Goal: Find specific page/section: Find specific page/section

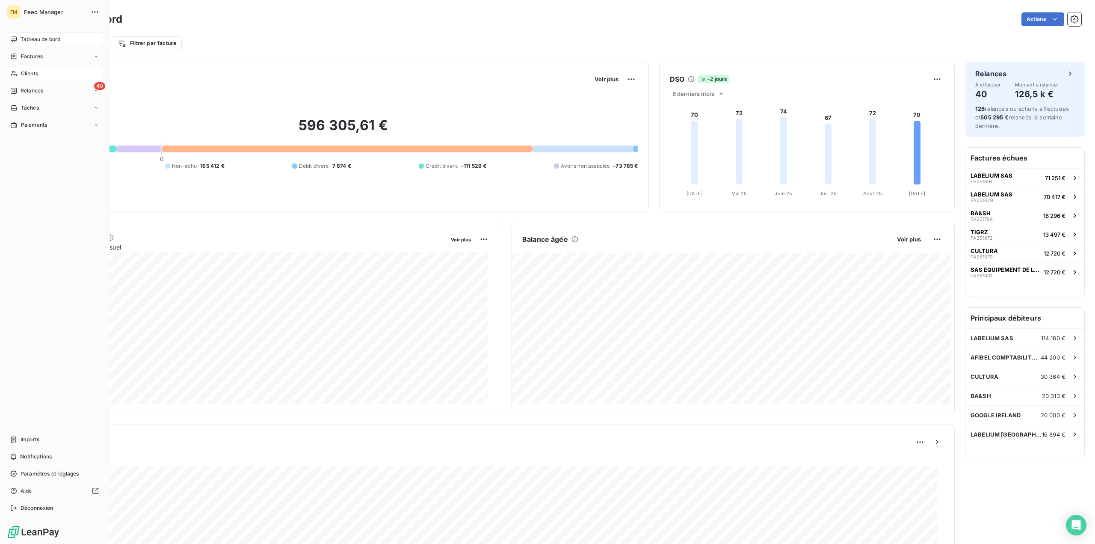
click at [18, 78] on div "Clients" at bounding box center [54, 74] width 95 height 14
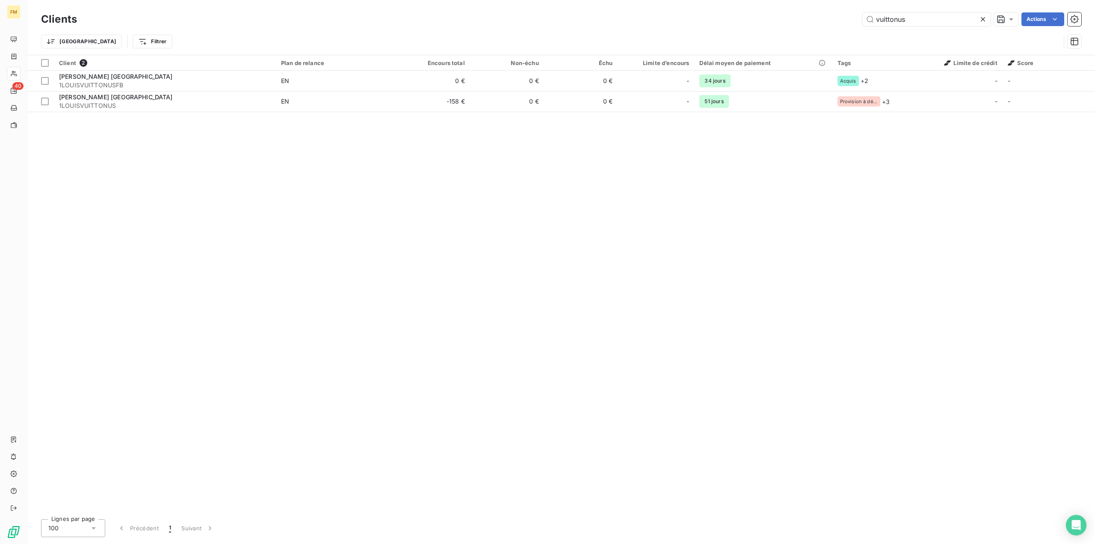
type input "vuittonus"
click at [487, 112] on table "Client 2 Plan de relance Encours total Non-échu Échu Limite d’encours Délai moy…" at bounding box center [561, 83] width 1068 height 57
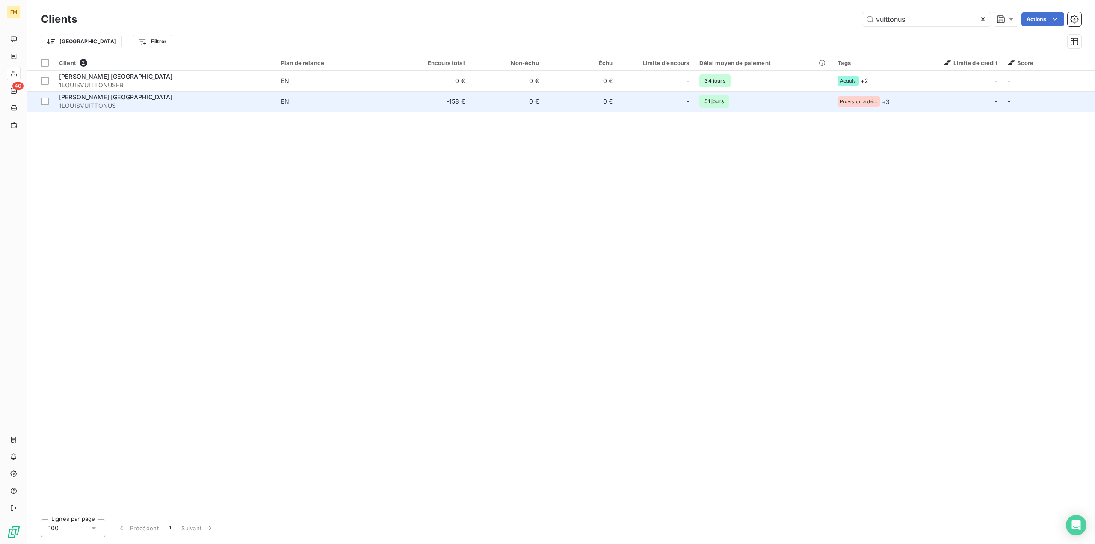
click at [362, 95] on td "EN" at bounding box center [336, 101] width 120 height 21
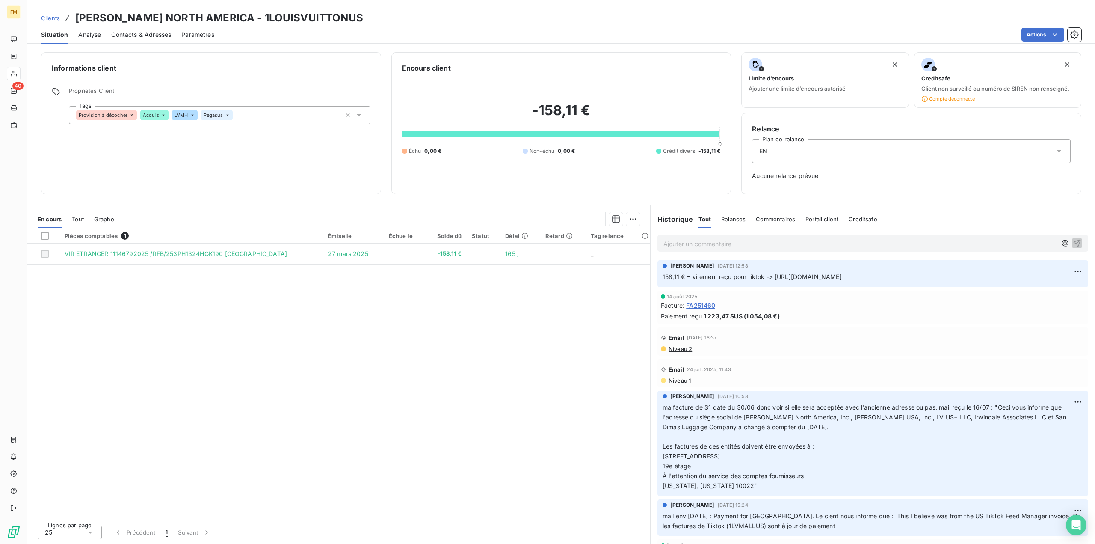
click at [801, 281] on p "158,11 € = virement reçu pour tiktok -> [URL][DOMAIN_NAME]" at bounding box center [873, 277] width 420 height 10
click at [750, 275] on span "158,11 € = virement reçu pour tiktok -> [URL][DOMAIN_NAME]" at bounding box center [752, 276] width 179 height 7
drag, startPoint x: 773, startPoint y: 277, endPoint x: 1095, endPoint y: 271, distance: 321.3
click at [1095, 271] on div "Ajouter un commentaire ﻿ [PERSON_NAME] [DATE] 12:58 158,11 € = virement reçu po…" at bounding box center [873, 386] width 444 height 316
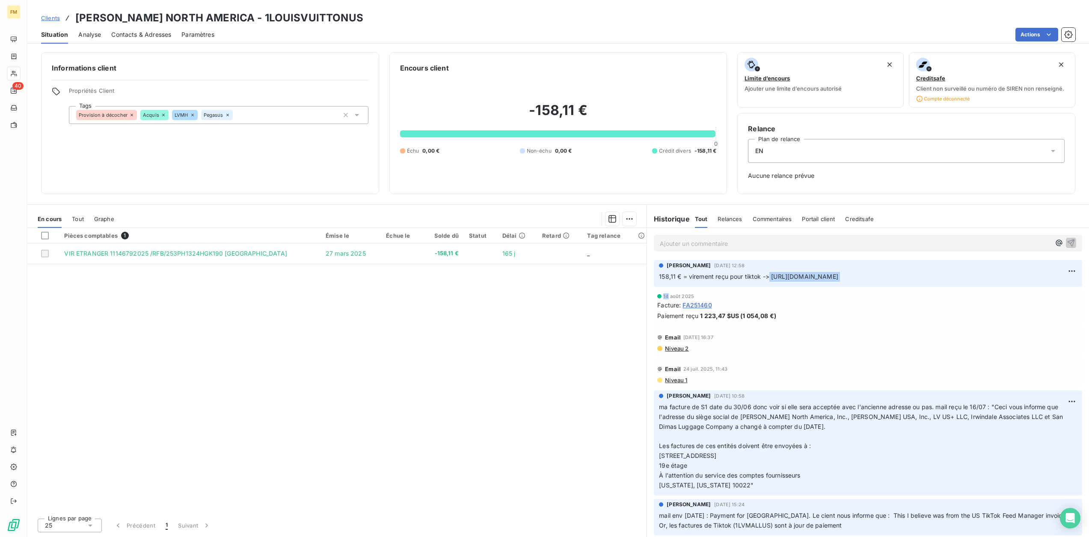
copy div "[URL][DOMAIN_NAME] 14"
click at [50, 20] on span "Clients" at bounding box center [50, 18] width 19 height 7
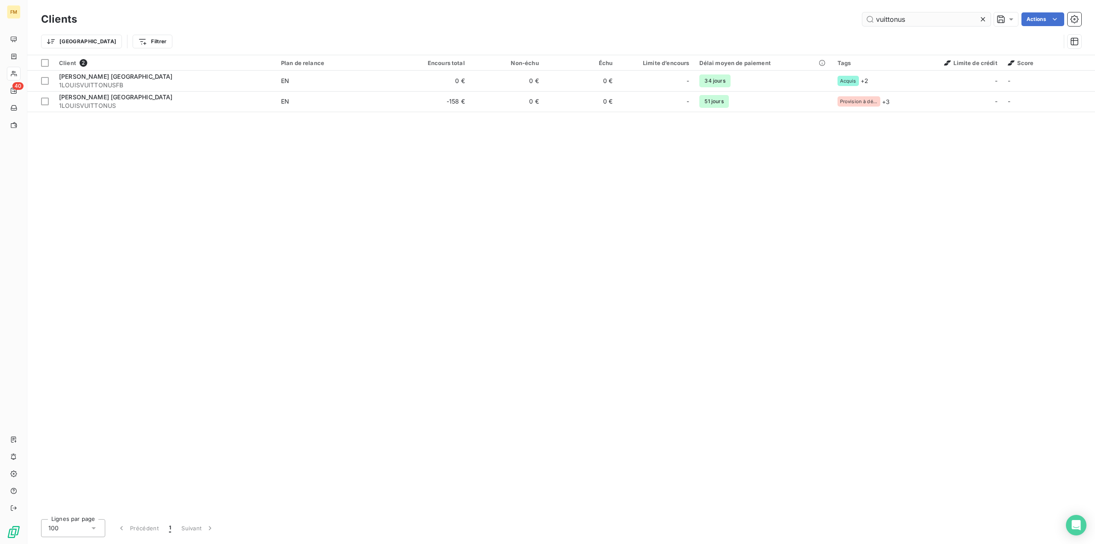
click at [901, 24] on input "vuittonus" at bounding box center [926, 19] width 128 height 14
drag, startPoint x: 915, startPoint y: 22, endPoint x: 786, endPoint y: 0, distance: 130.2
click at [786, 0] on html "FM 40 Clients vuittonus Actions Trier Filtrer Client 2 Plan de relance Encours …" at bounding box center [547, 272] width 1095 height 544
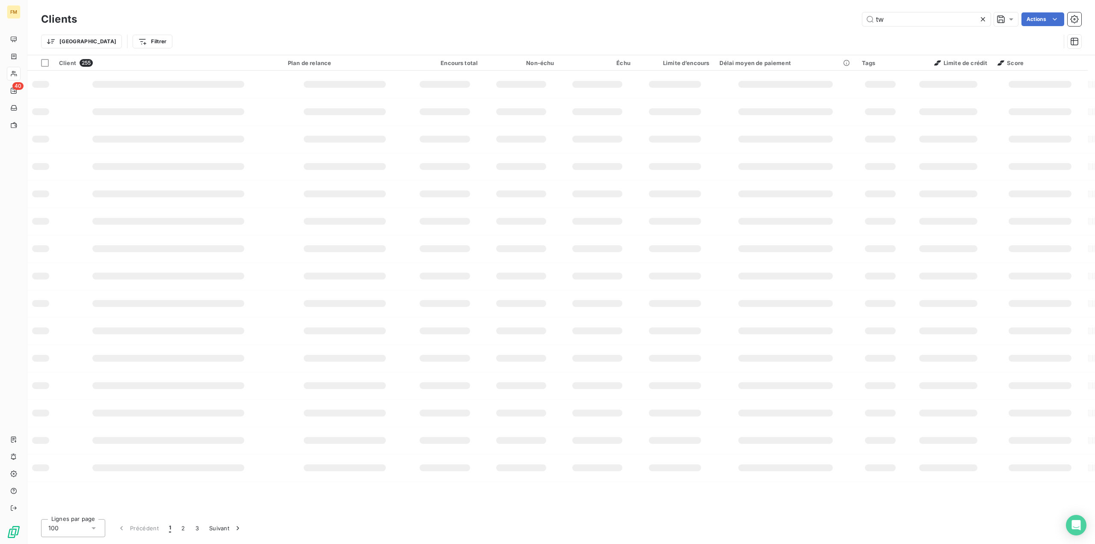
type input "tw"
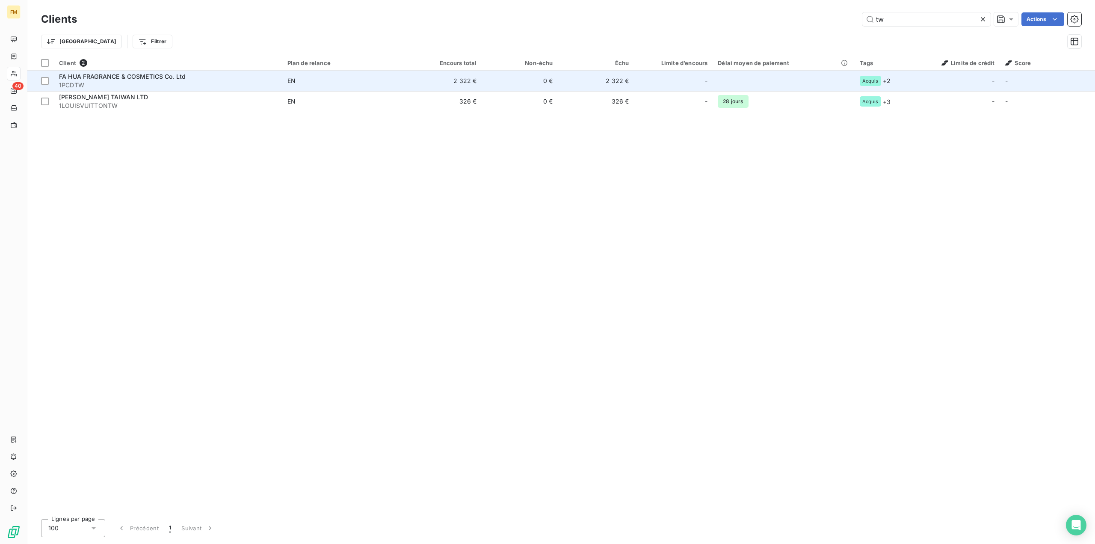
click at [143, 73] on span "FA HUA FRAGRANCE & COSMETICS Co. Ltd" at bounding box center [122, 76] width 127 height 7
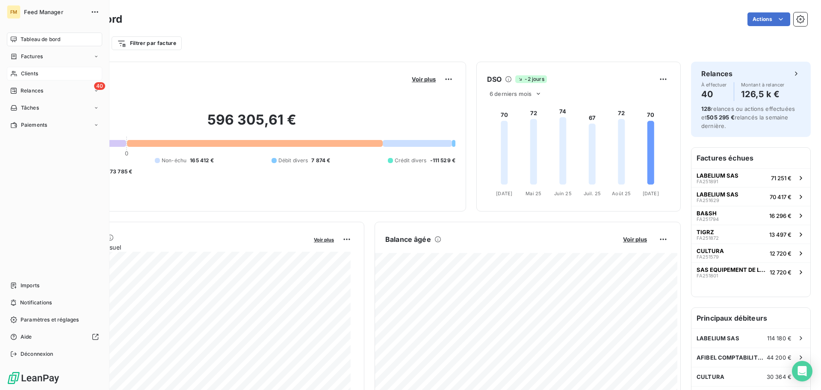
click at [19, 75] on div "Clients" at bounding box center [54, 74] width 95 height 14
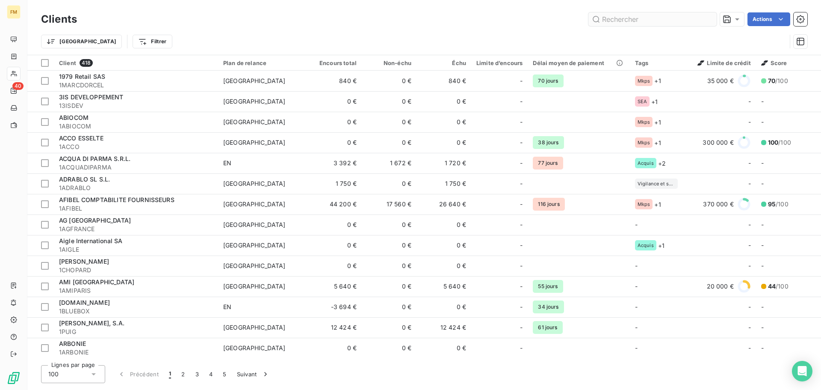
click at [621, 20] on input "text" at bounding box center [653, 19] width 128 height 14
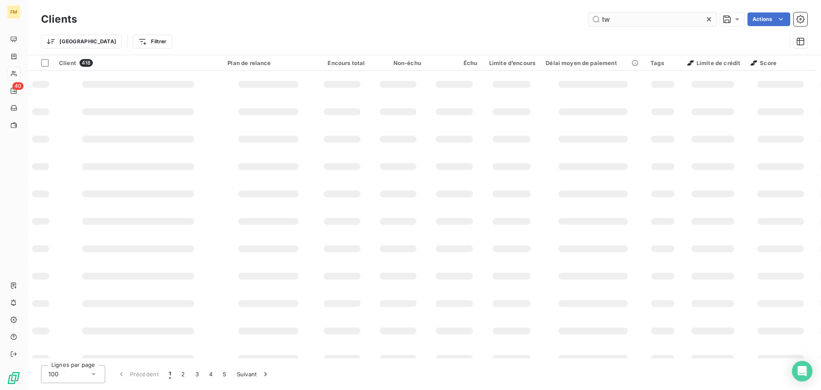
type input "tw"
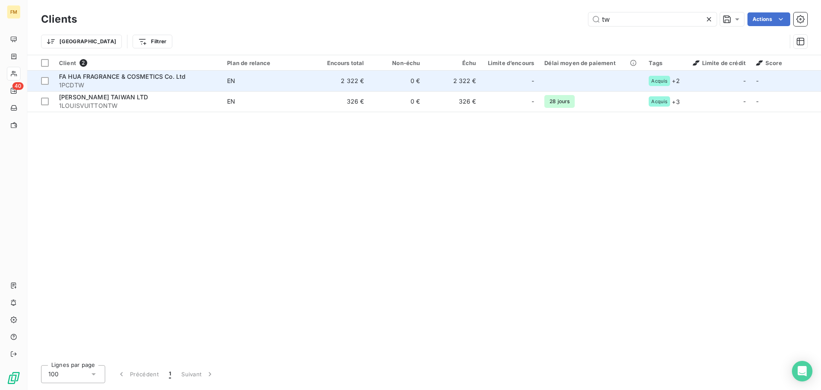
click at [286, 78] on span "EN" at bounding box center [267, 81] width 81 height 9
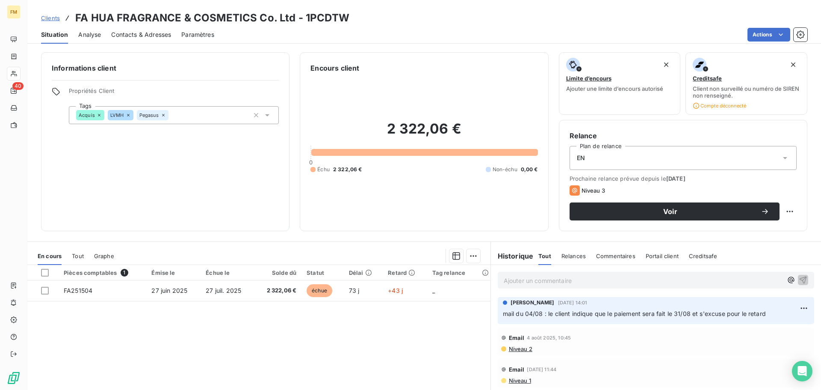
click at [588, 283] on p "Ajouter un commentaire ﻿" at bounding box center [643, 280] width 279 height 11
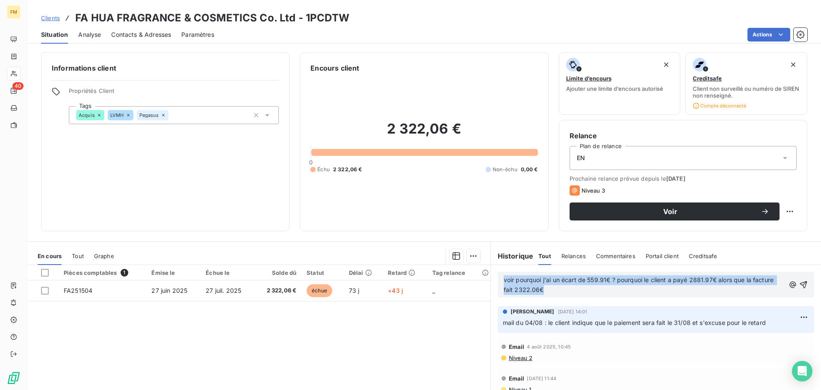
copy span "voir pourquoi j'ai un écart de 559.91€ ? pourquoi le client a payé 2881.97€ alo…"
